Goal: Information Seeking & Learning: Learn about a topic

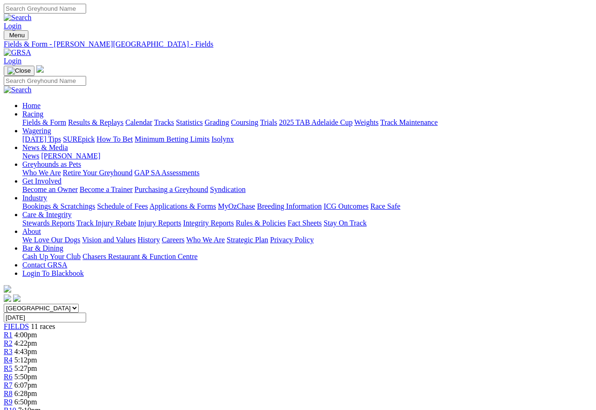
scroll to position [0, 28]
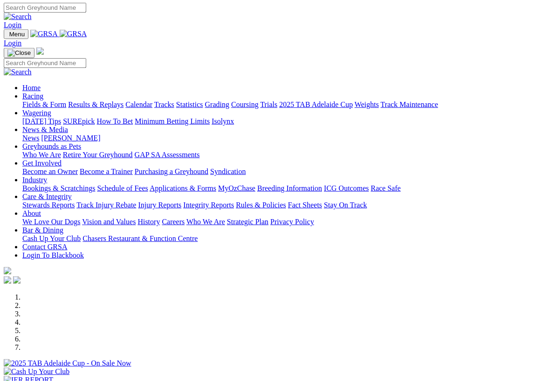
scroll to position [1, 0]
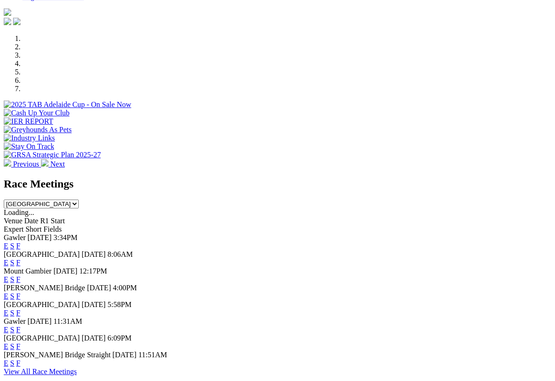
scroll to position [260, 0]
click at [20, 242] on link "F" at bounding box center [18, 246] width 4 height 8
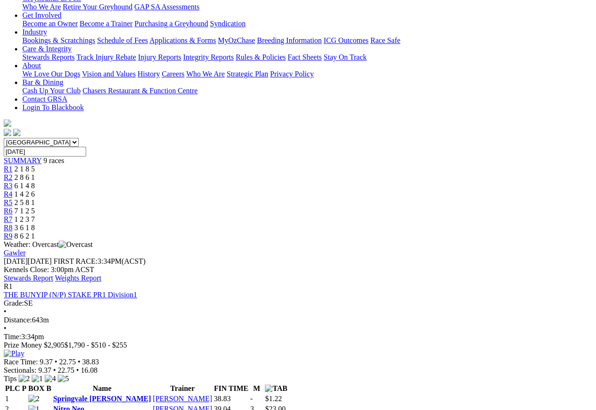
scroll to position [104, 0]
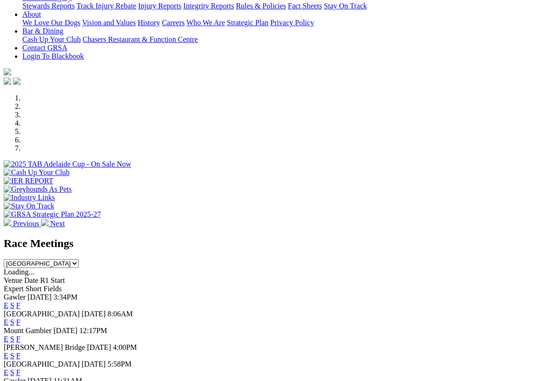
scroll to position [200, 0]
click at [20, 318] on link "F" at bounding box center [18, 322] width 4 height 8
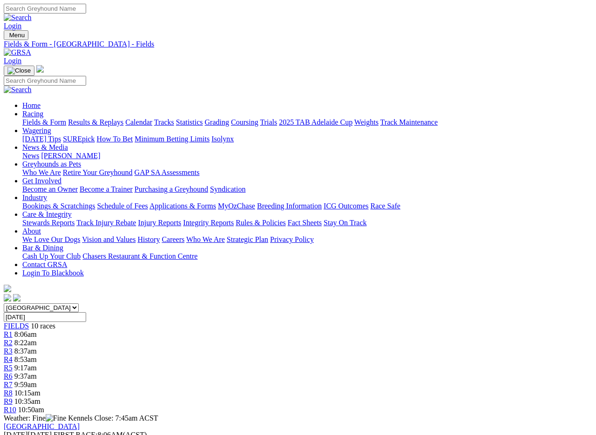
click at [31, 48] on img at bounding box center [17, 52] width 27 height 8
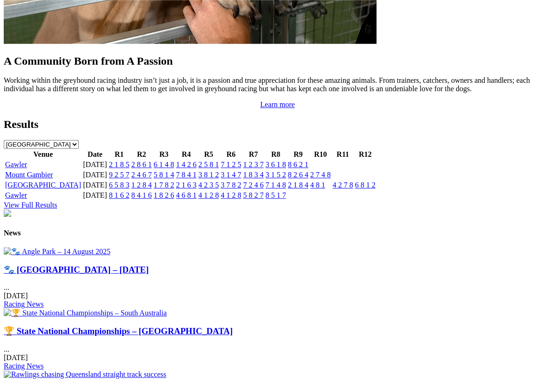
scroll to position [982, 0]
click at [81, 274] on link "🐾 [GEOGRAPHIC_DATA] – [DATE]" at bounding box center [76, 270] width 145 height 10
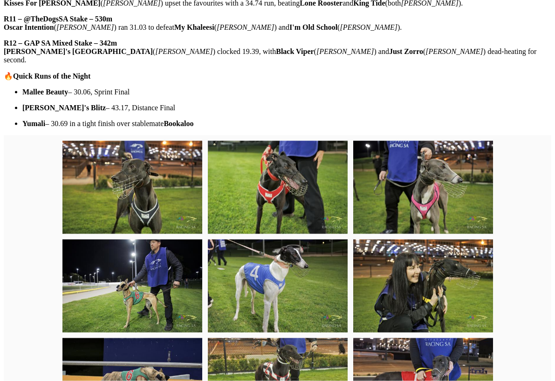
scroll to position [658, 0]
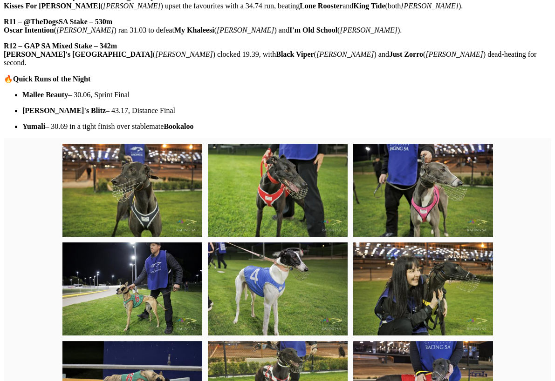
click at [148, 243] on img at bounding box center [132, 289] width 140 height 93
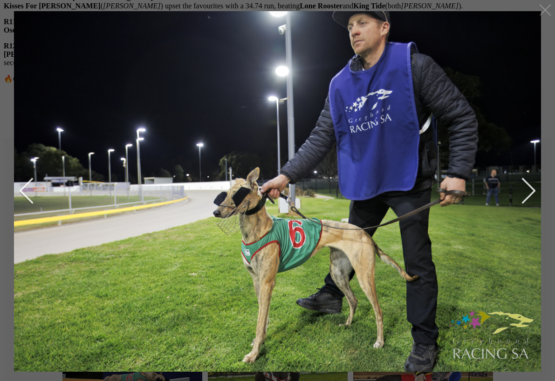
click at [541, 286] on img at bounding box center [277, 196] width 555 height 370
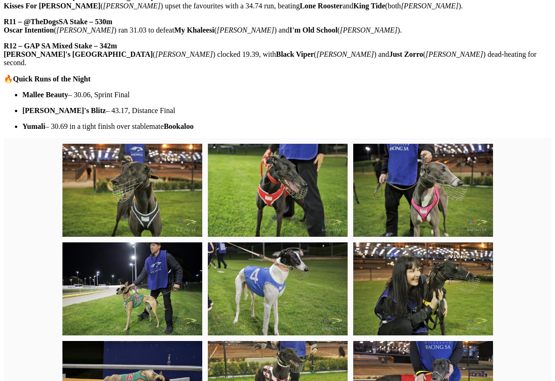
click at [150, 243] on img at bounding box center [132, 289] width 140 height 93
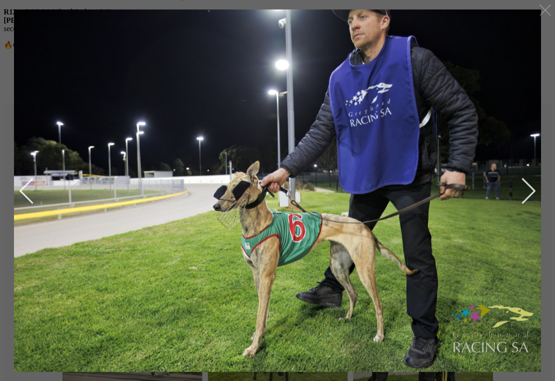
scroll to position [688, 0]
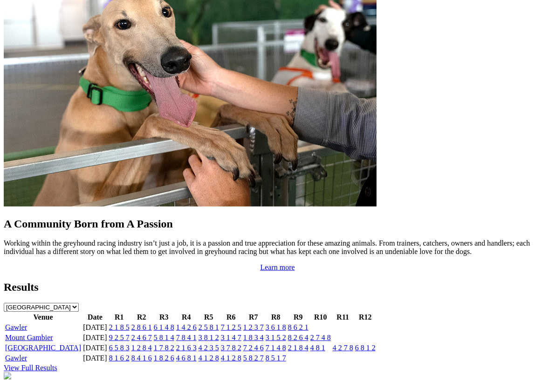
scroll to position [819, 0]
click at [40, 344] on link "[GEOGRAPHIC_DATA]" at bounding box center [43, 348] width 76 height 8
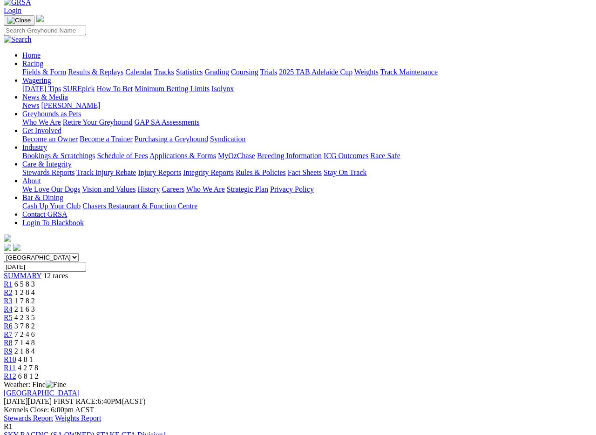
scroll to position [52, 0]
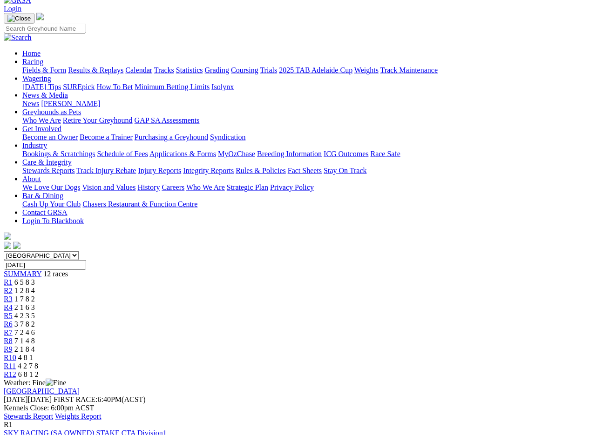
click at [53, 413] on link "Stewards Report" at bounding box center [28, 417] width 49 height 8
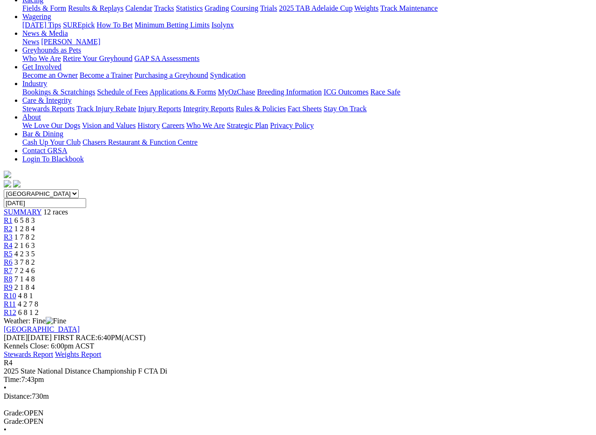
scroll to position [116, 0]
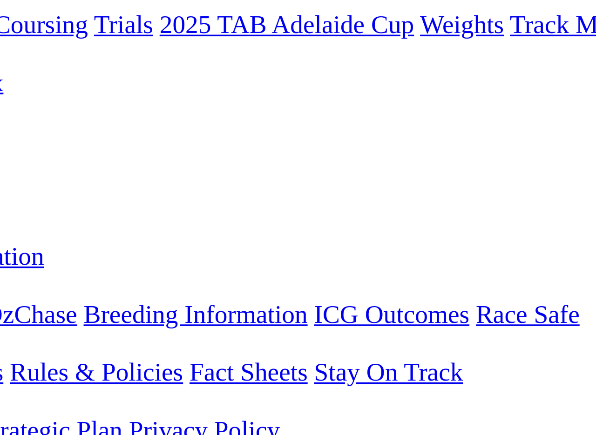
scroll to position [115, 0]
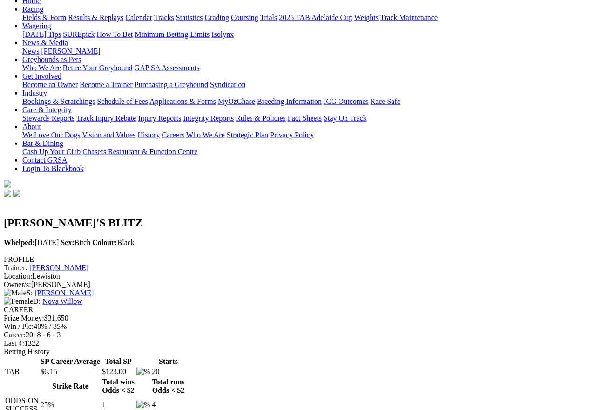
scroll to position [101, 0]
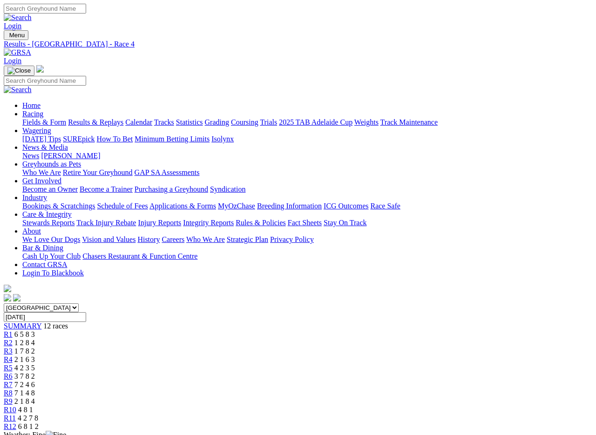
scroll to position [1, 0]
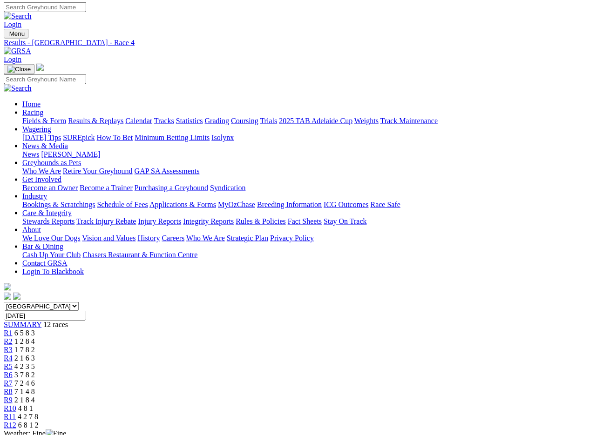
click at [13, 371] on span "R6" at bounding box center [8, 375] width 9 height 8
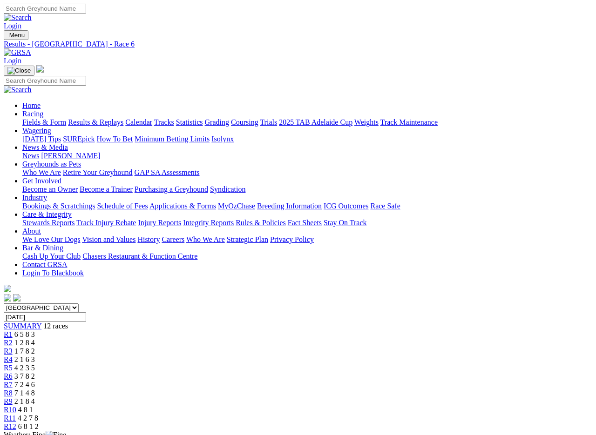
click at [13, 364] on span "R5" at bounding box center [8, 368] width 9 height 8
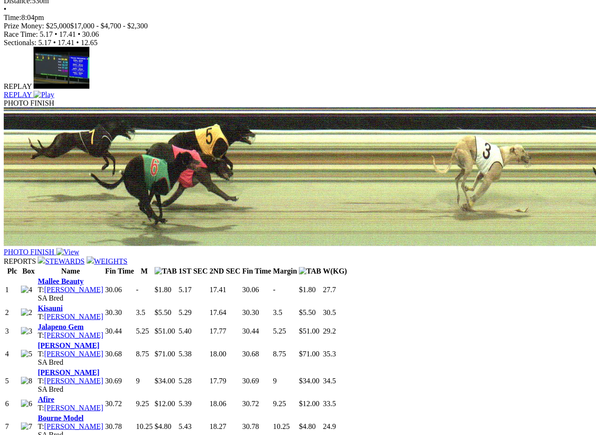
scroll to position [552, 0]
click at [19, 12] on div "[GEOGRAPHIC_DATA] [GEOGRAPHIC_DATA] [GEOGRAPHIC_DATA] [GEOGRAPHIC_DATA] [GEOGRA…" at bounding box center [298, 281] width 589 height 1061
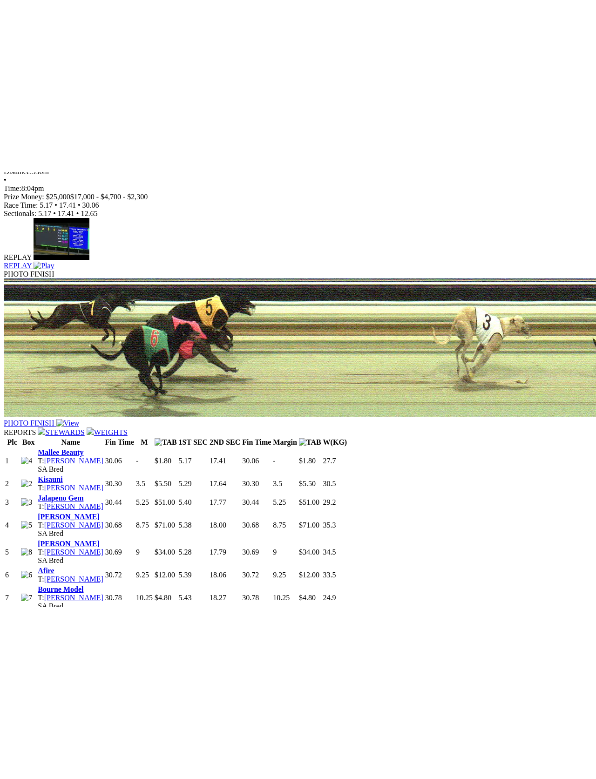
scroll to position [404, 0]
